Goal: Task Accomplishment & Management: Manage account settings

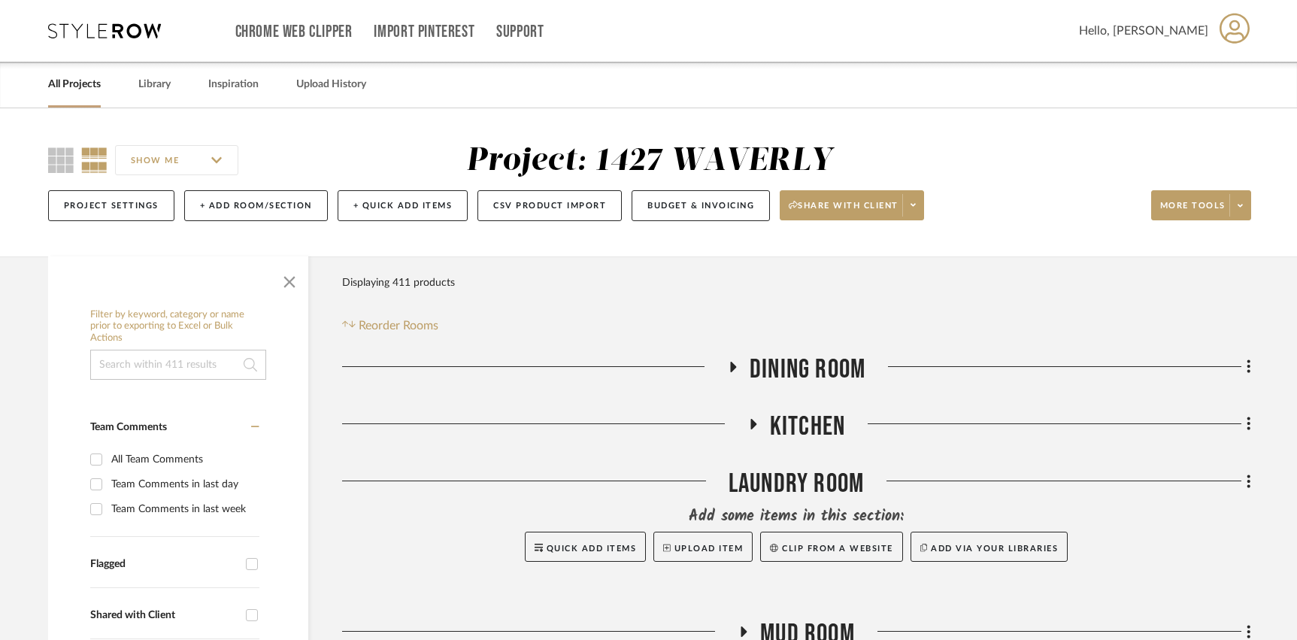
click at [57, 87] on link "All Projects" at bounding box center [74, 84] width 53 height 20
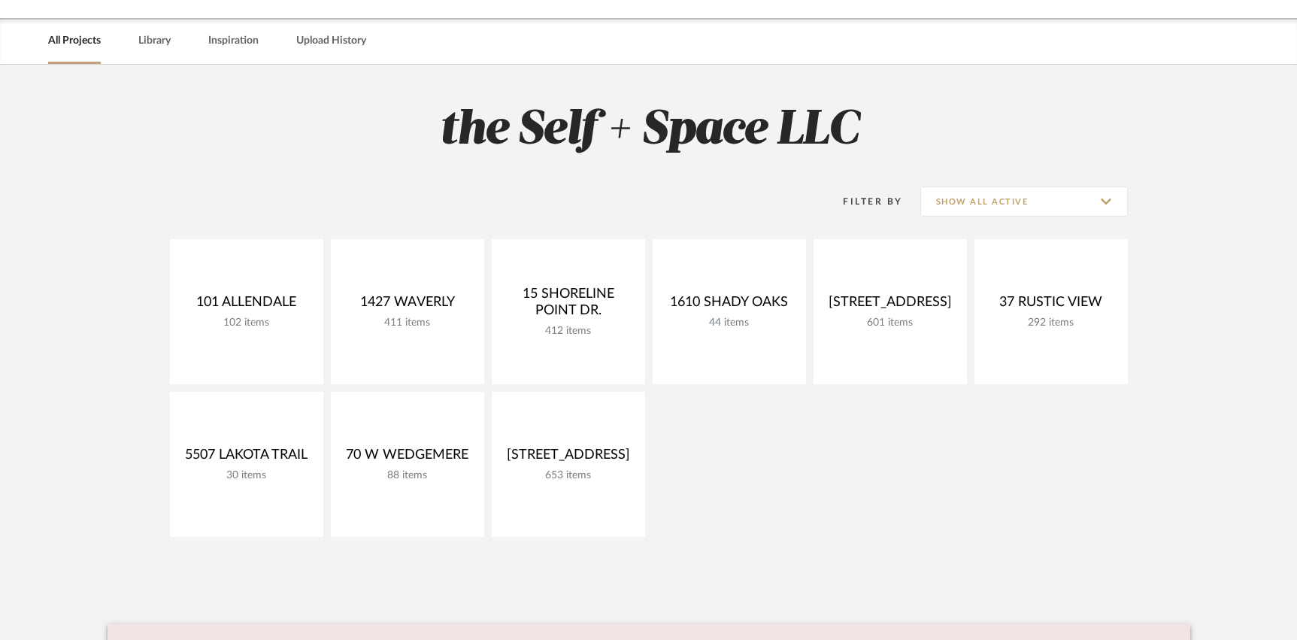
scroll to position [49, 0]
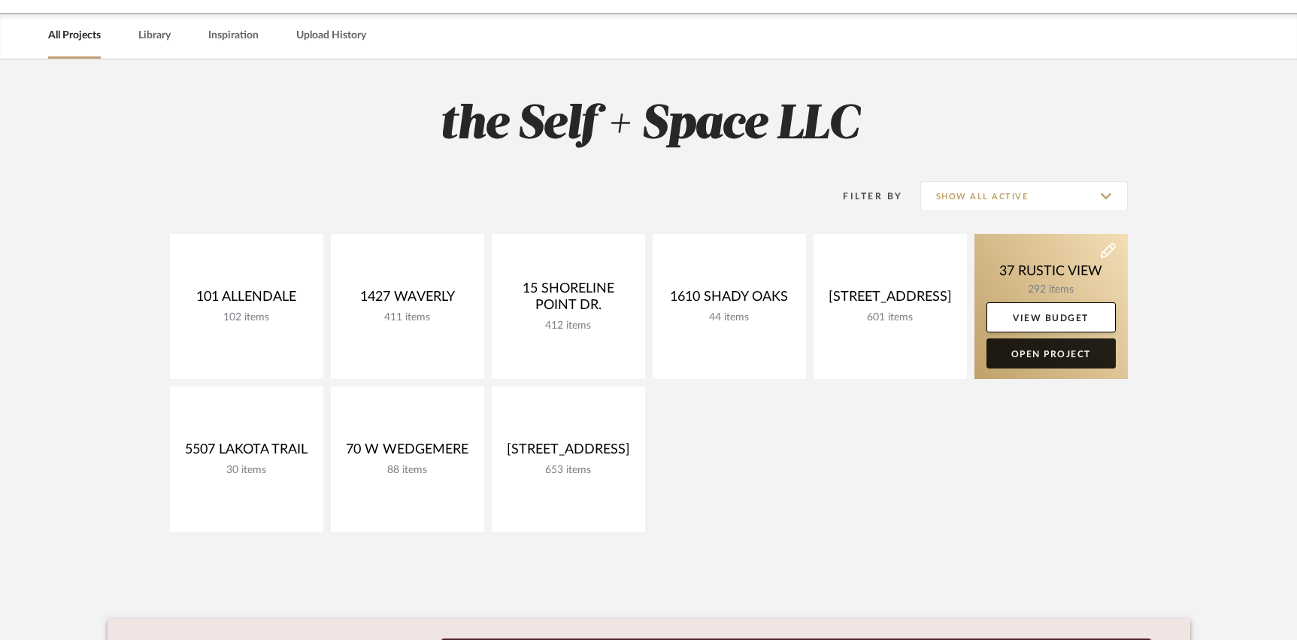
click at [940, 353] on link "Open Project" at bounding box center [1051, 353] width 129 height 30
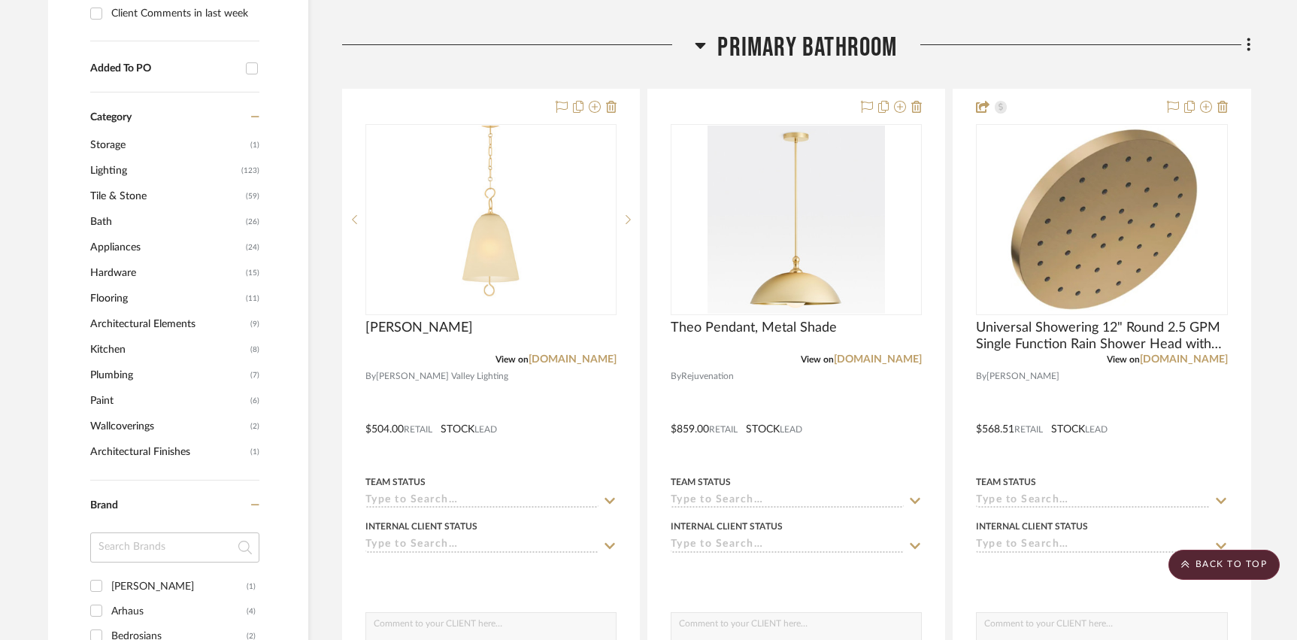
scroll to position [963, 0]
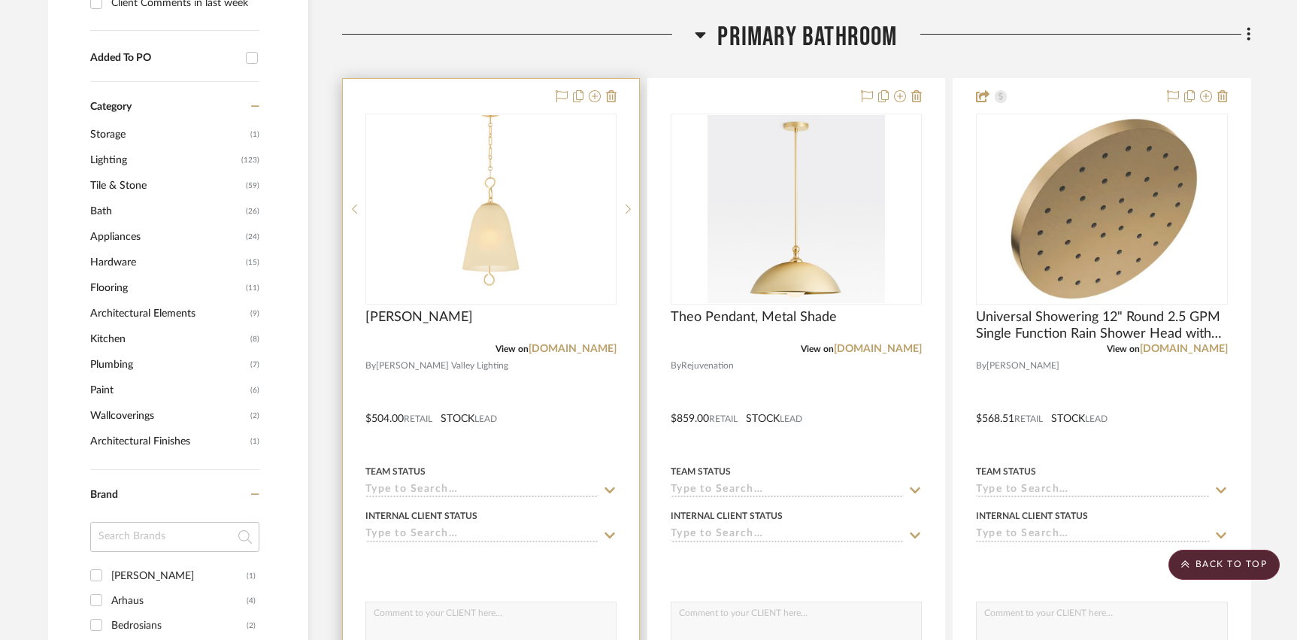
click at [577, 452] on div at bounding box center [491, 408] width 296 height 658
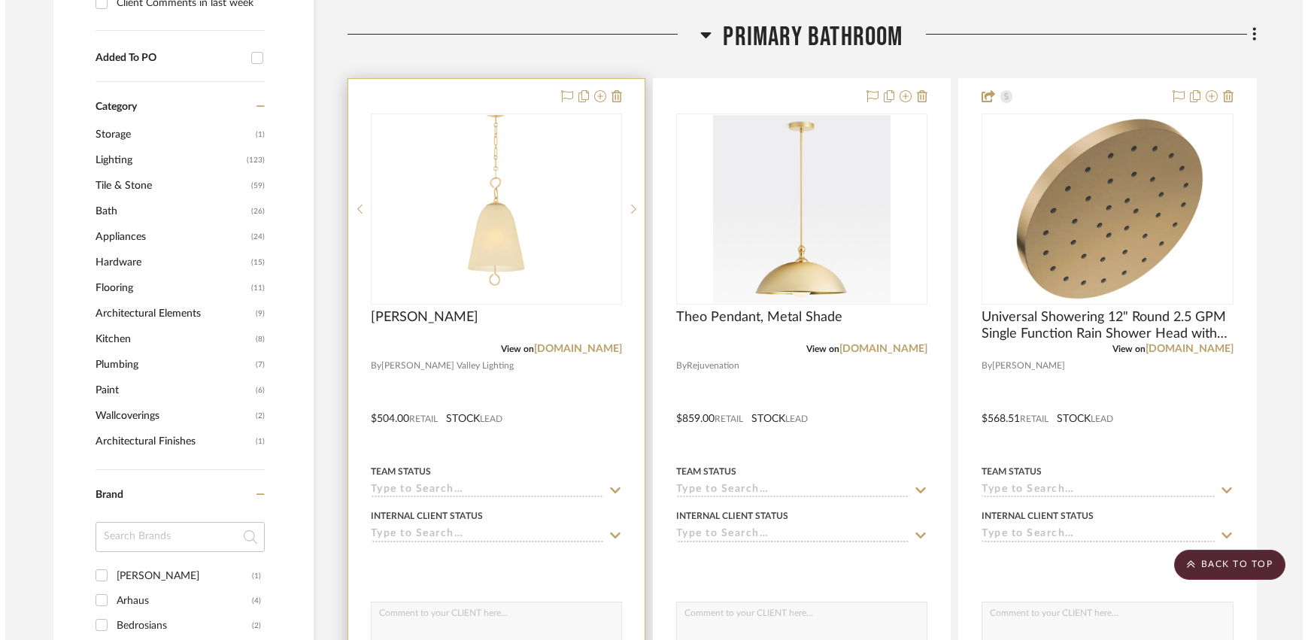
scroll to position [0, 0]
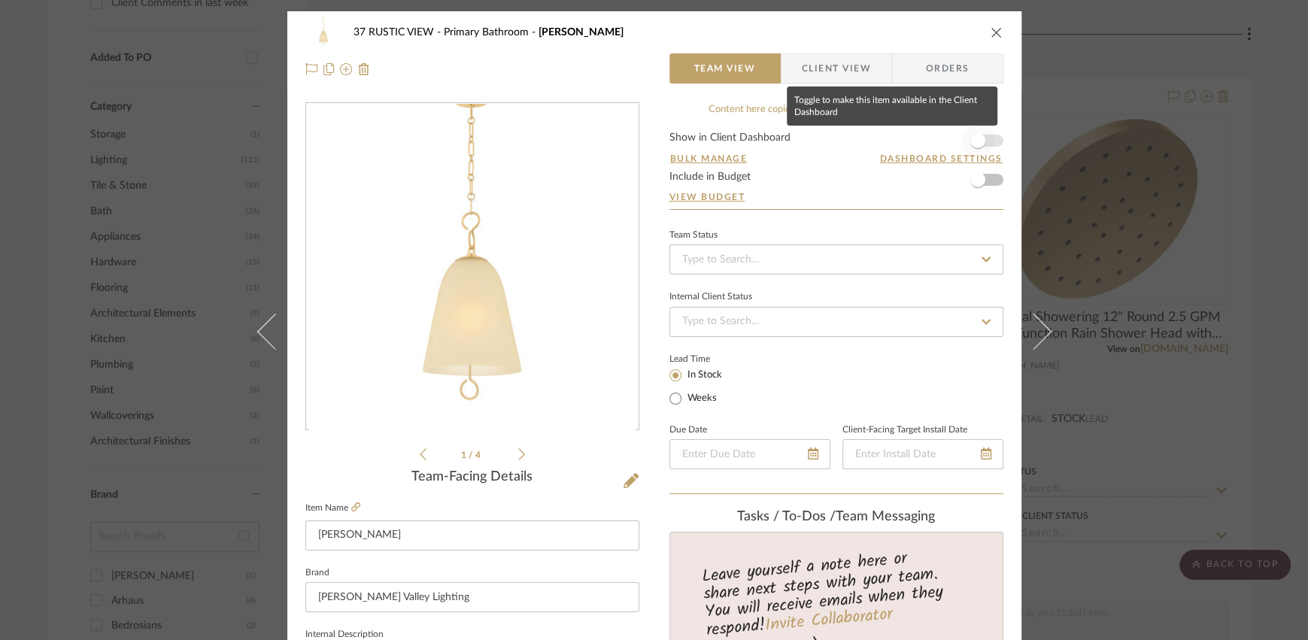
click at [940, 144] on span "button" at bounding box center [977, 140] width 15 height 15
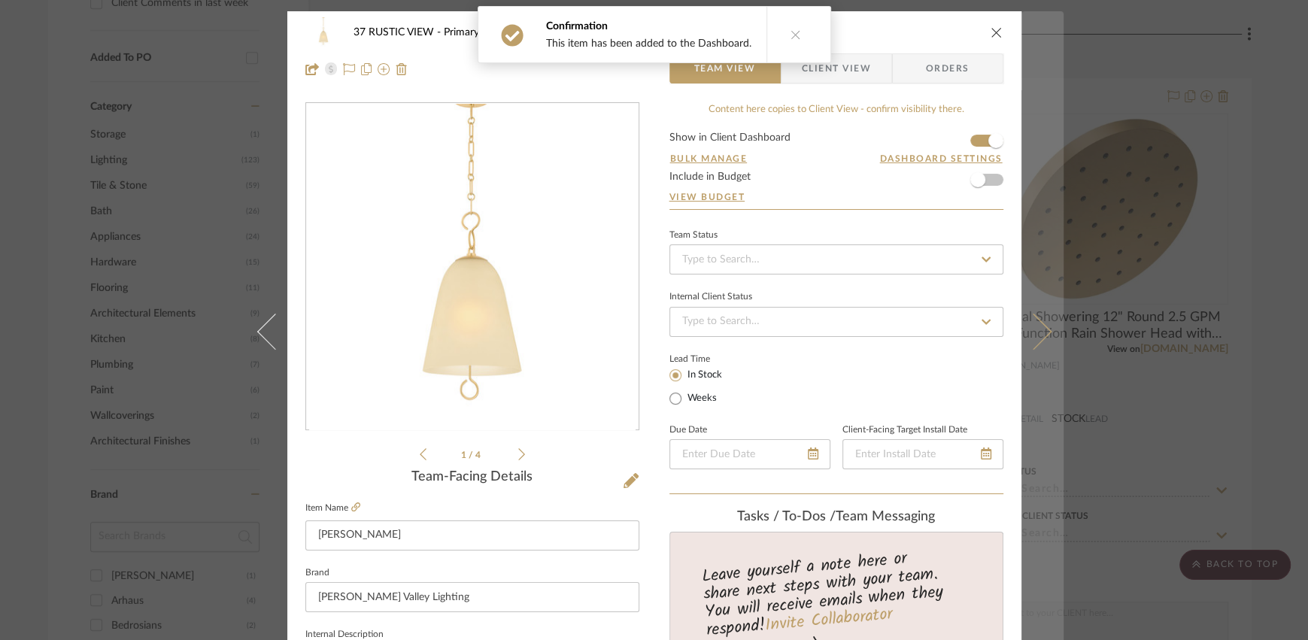
click at [940, 323] on button at bounding box center [1042, 331] width 42 height 640
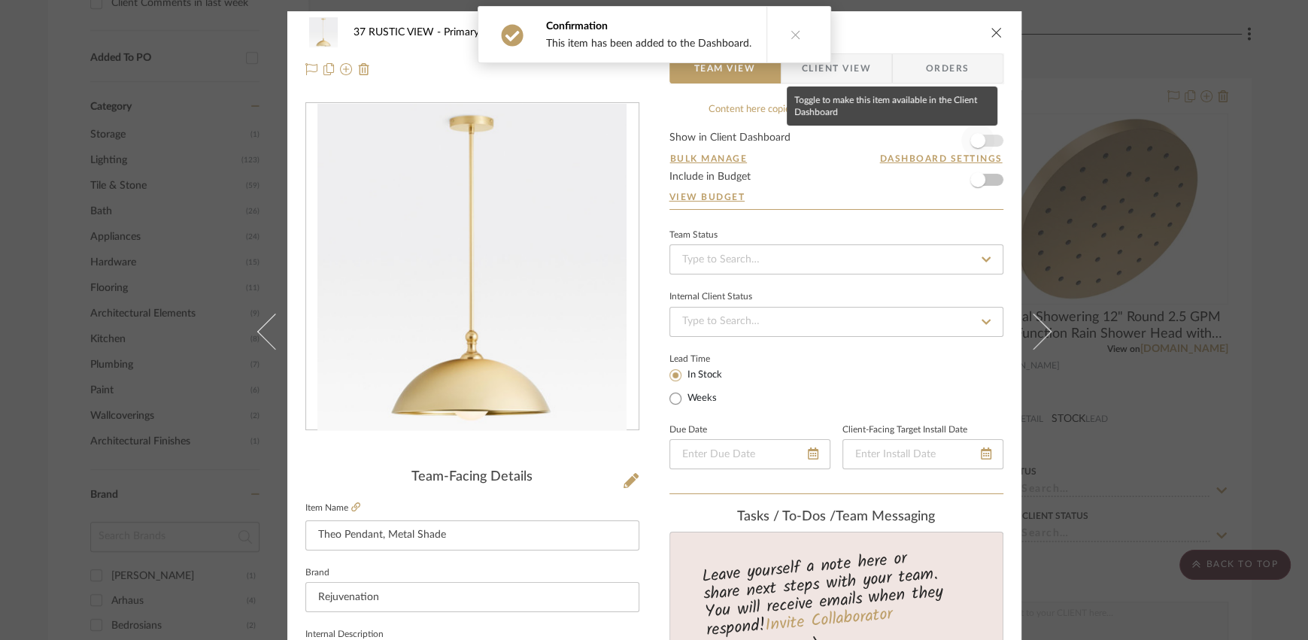
click at [940, 142] on span "button" at bounding box center [977, 140] width 15 height 15
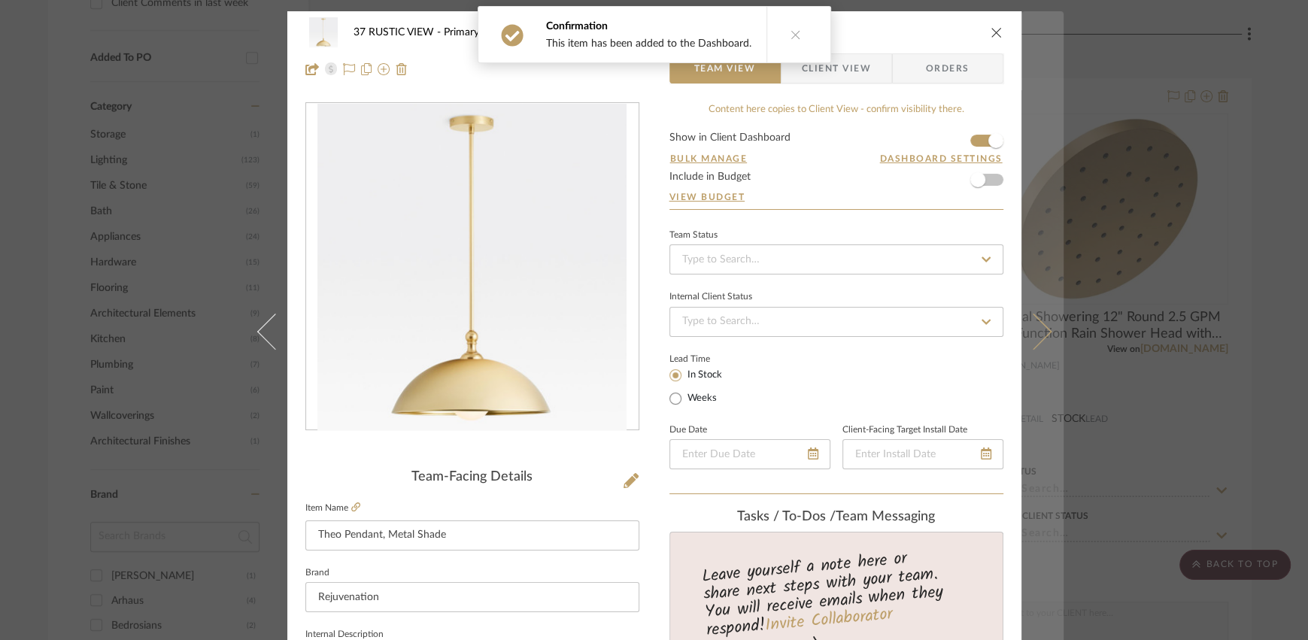
click at [940, 333] on icon at bounding box center [1033, 331] width 36 height 36
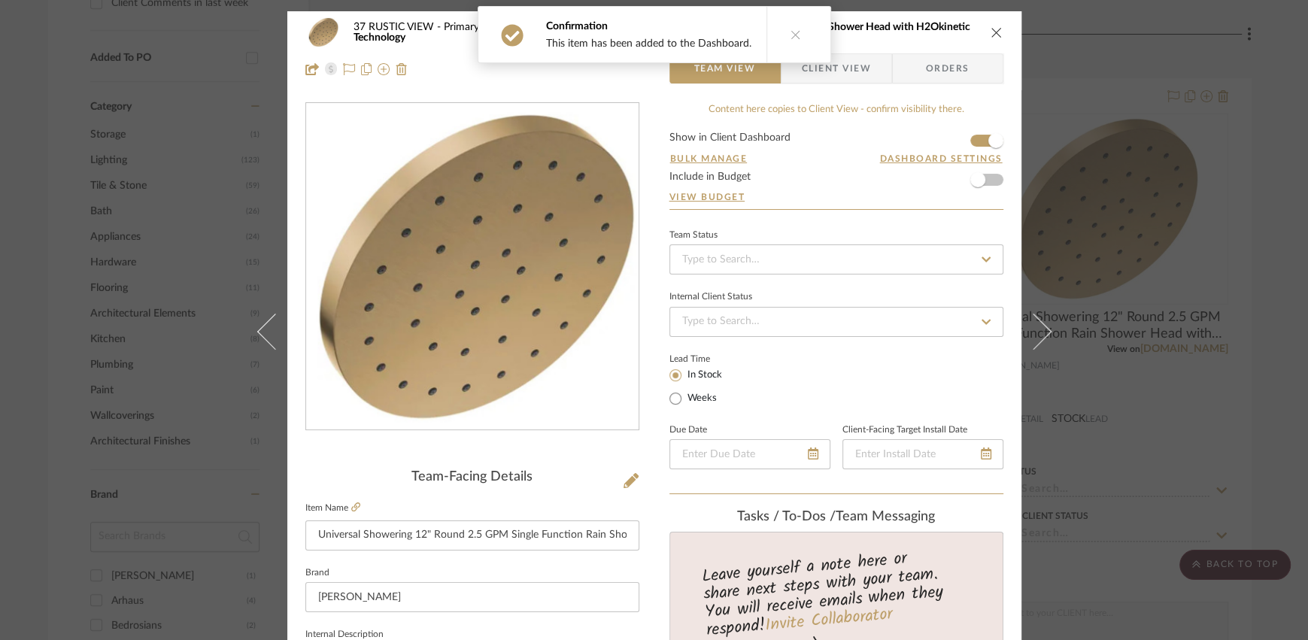
click at [940, 37] on icon "close" at bounding box center [996, 32] width 12 height 12
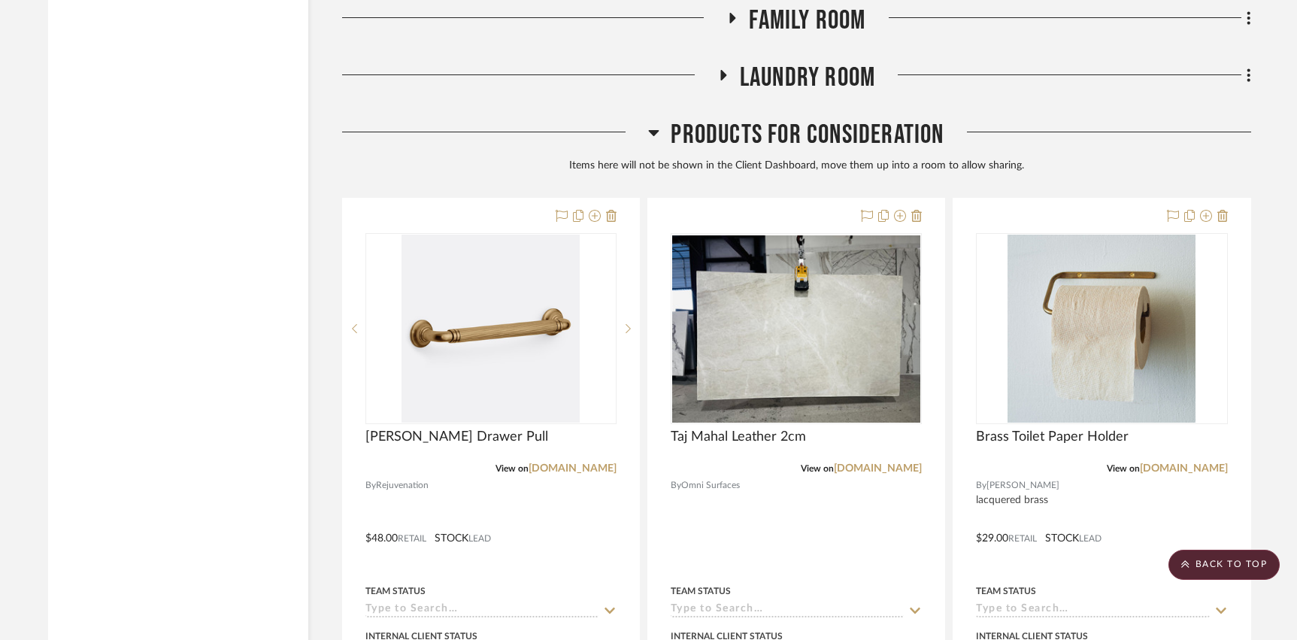
click at [886, 140] on span "Products For Consideration" at bounding box center [807, 135] width 273 height 32
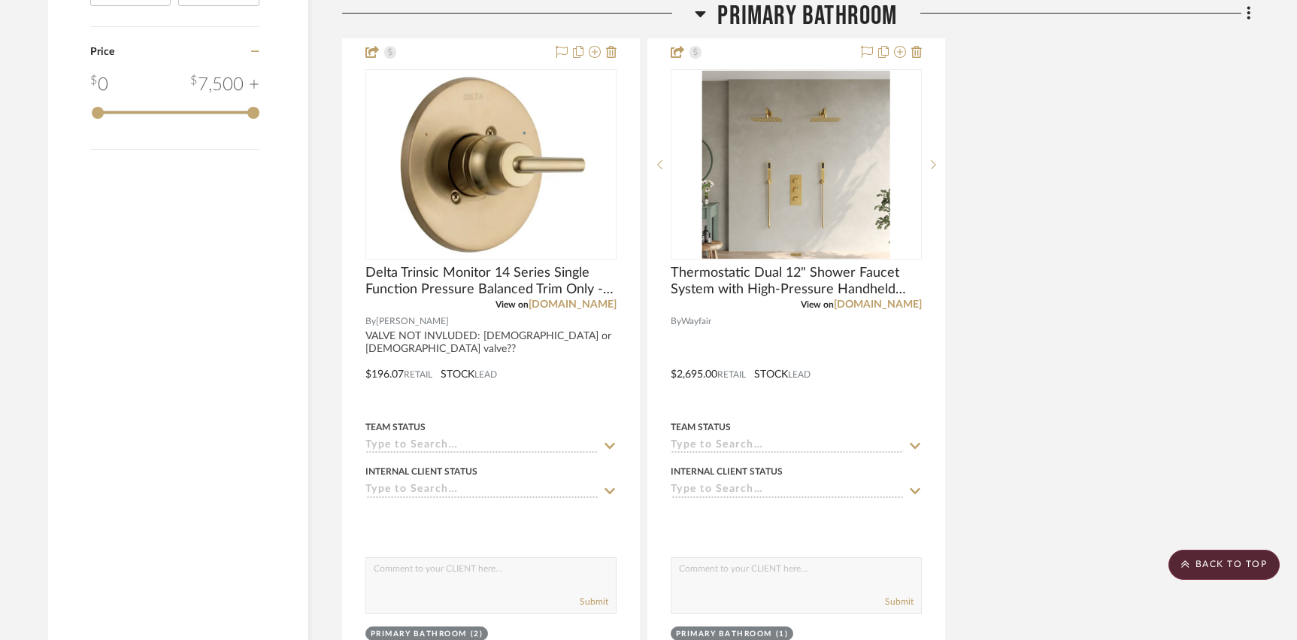
click at [833, 13] on span "Primary Bathroom" at bounding box center [807, 16] width 180 height 32
